Goal: Information Seeking & Learning: Learn about a topic

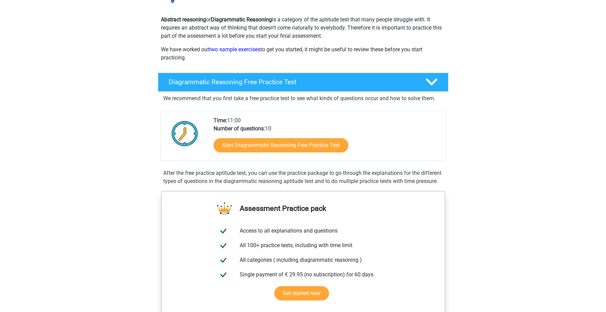
scroll to position [72, 0]
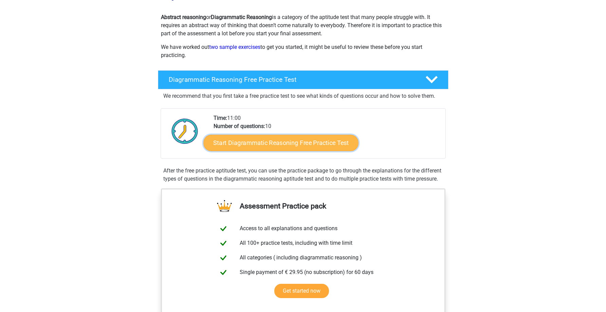
click at [298, 138] on link "Start Diagrammatic Reasoning Free Practice Test" at bounding box center [280, 142] width 155 height 16
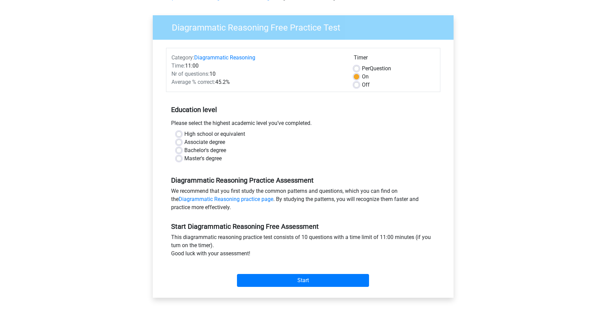
scroll to position [45, 0]
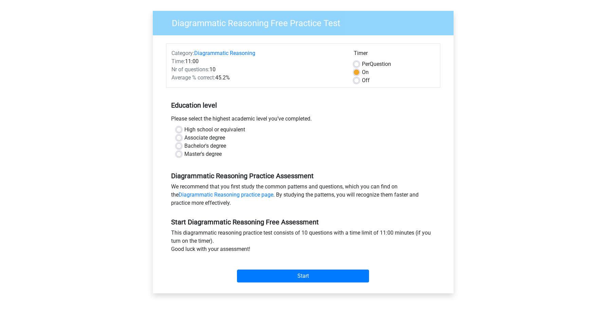
click at [184, 145] on label "Bachelor's degree" at bounding box center [205, 146] width 42 height 8
click at [177, 145] on input "Bachelor's degree" at bounding box center [178, 145] width 5 height 7
radio input "true"
click at [298, 273] on input "Start" at bounding box center [303, 275] width 132 height 13
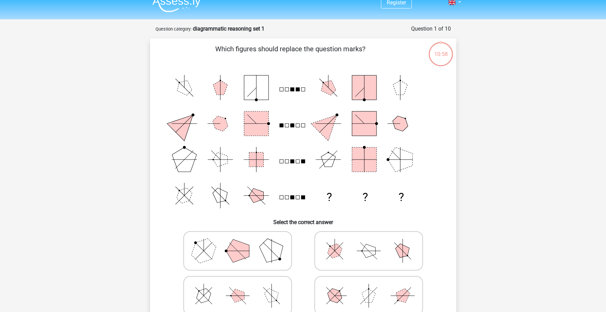
scroll to position [6, 0]
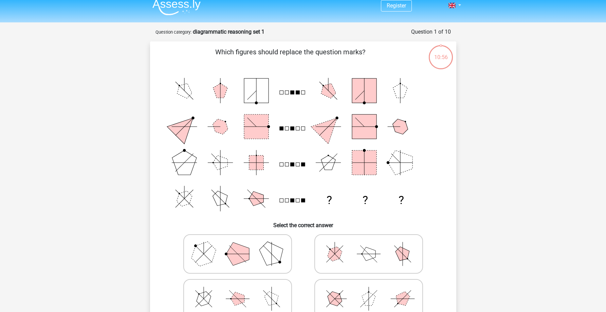
click at [474, 99] on div "Register Nederlands English" at bounding box center [303, 269] width 606 height 550
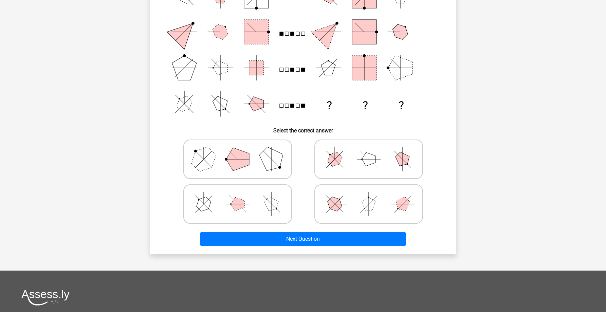
scroll to position [105, 0]
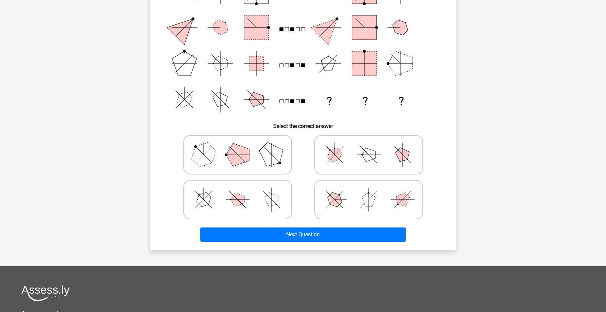
click at [345, 172] on label at bounding box center [368, 154] width 109 height 39
click at [368, 146] on input "radio" at bounding box center [370, 144] width 4 height 4
radio input "true"
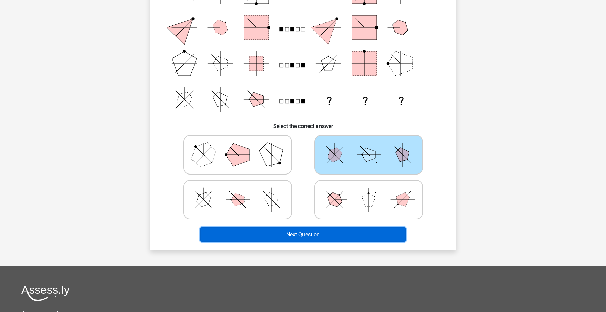
click at [331, 232] on button "Next Question" at bounding box center [302, 234] width 205 height 14
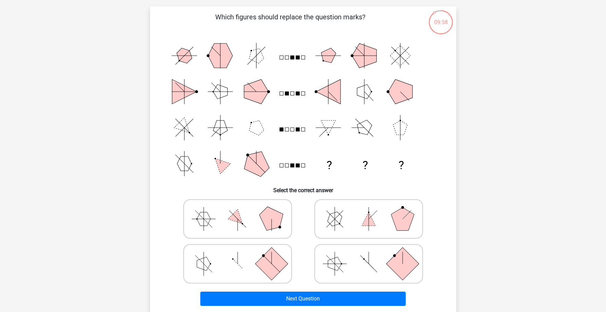
scroll to position [41, 0]
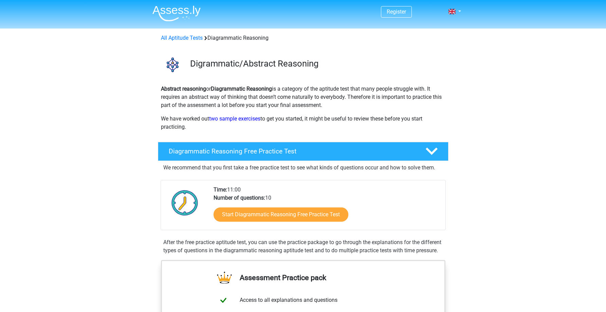
scroll to position [72, 0]
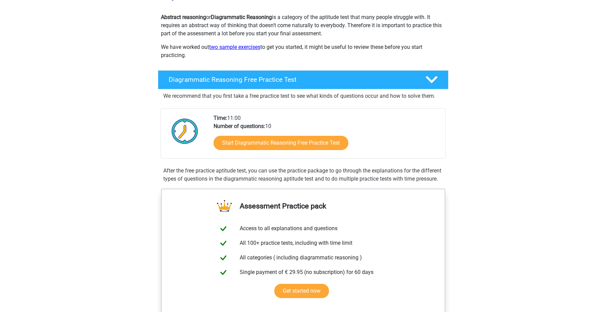
click at [237, 46] on link "two sample exercises" at bounding box center [234, 47] width 51 height 6
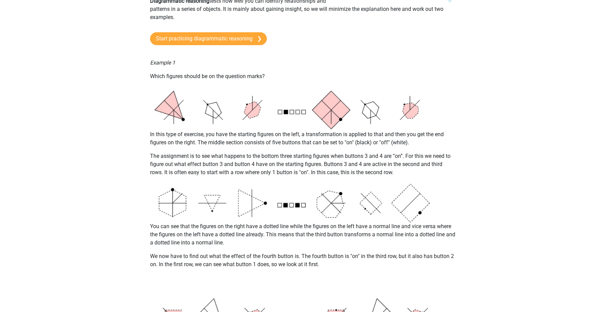
scroll to position [78, 0]
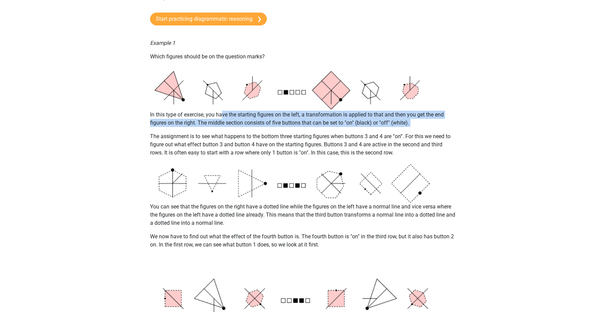
drag, startPoint x: 221, startPoint y: 113, endPoint x: 263, endPoint y: 131, distance: 45.9
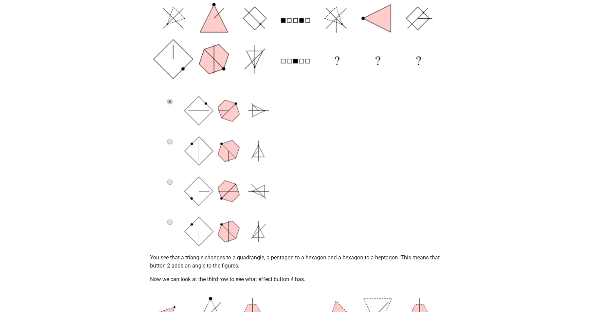
scroll to position [489, 0]
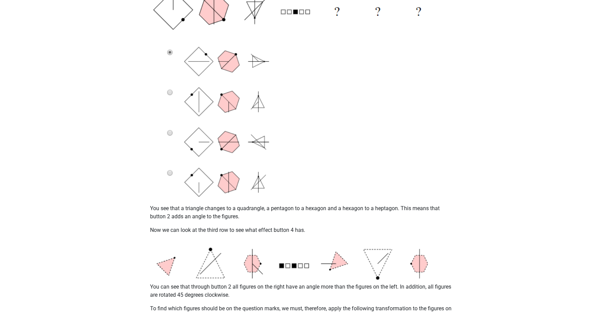
click at [171, 91] on img at bounding box center [303, 22] width 306 height 356
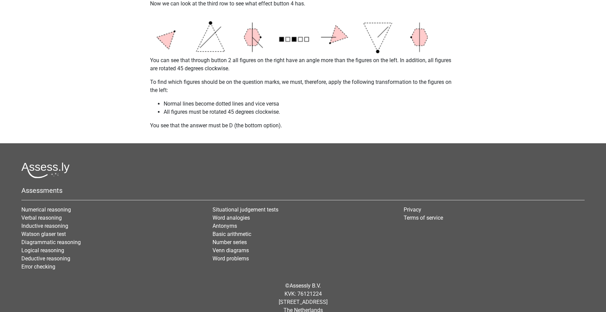
scroll to position [719, 0]
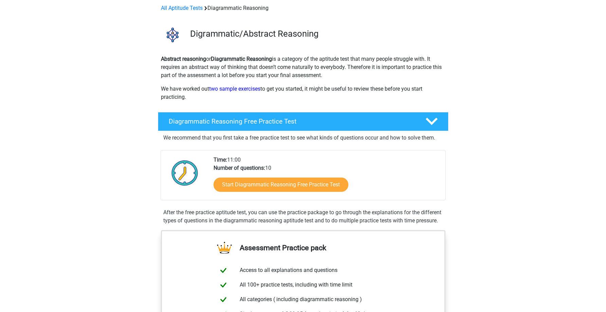
scroll to position [36, 0]
